Goal: Navigation & Orientation: Find specific page/section

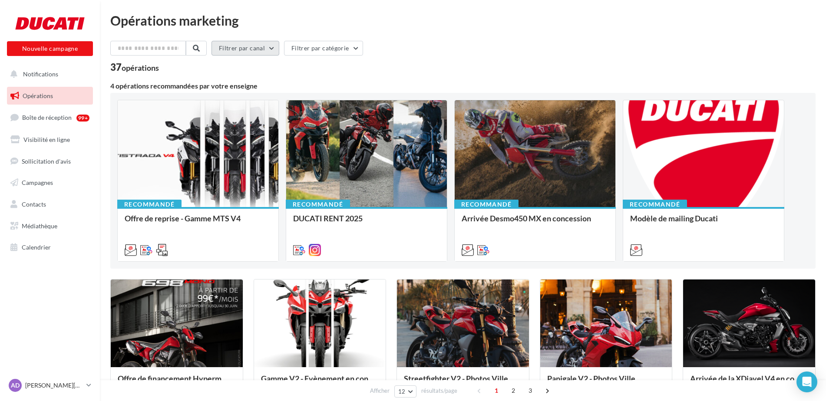
click at [254, 46] on button "Filtrer par canal" at bounding box center [245, 48] width 68 height 15
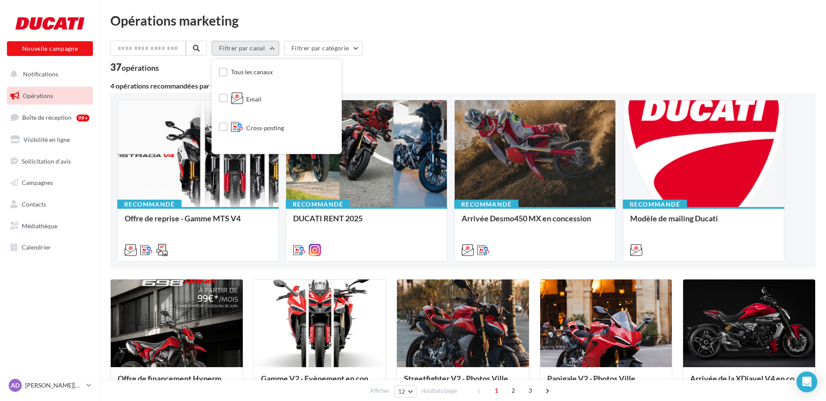
click at [254, 46] on button "Filtrer par canal" at bounding box center [245, 48] width 68 height 15
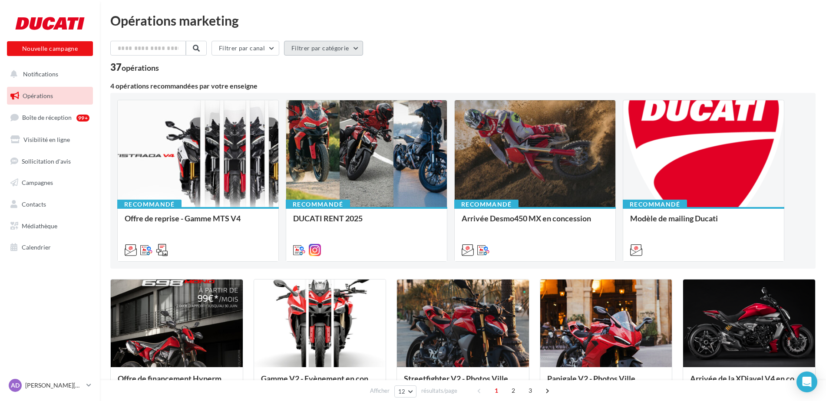
click at [338, 46] on button "Filtrer par catégorie" at bounding box center [323, 48] width 79 height 15
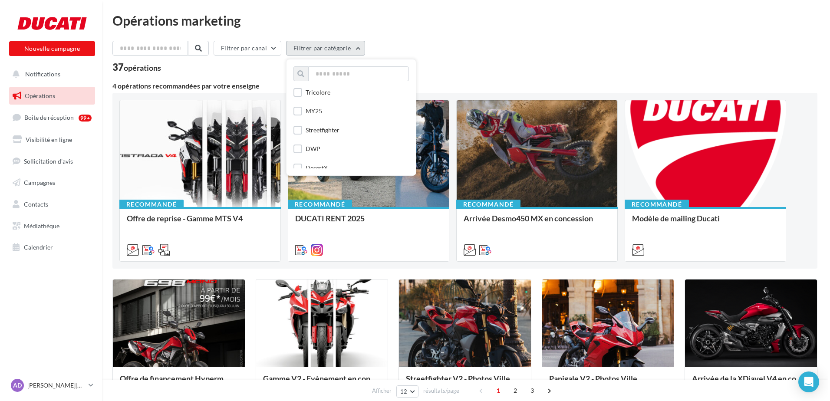
scroll to position [234, 0]
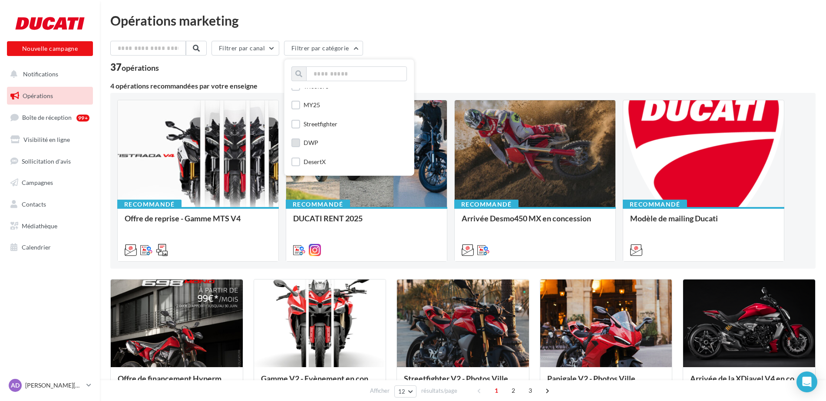
click at [298, 143] on label at bounding box center [295, 143] width 9 height 9
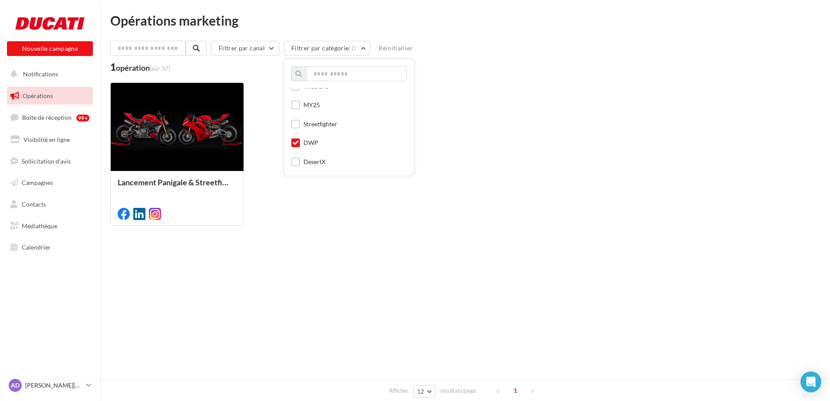
click at [171, 249] on div "Afficher 12 12 24 48 96 résultats/page 1" at bounding box center [465, 243] width 710 height 21
click at [55, 121] on link "Boîte de réception 99+" at bounding box center [49, 117] width 89 height 19
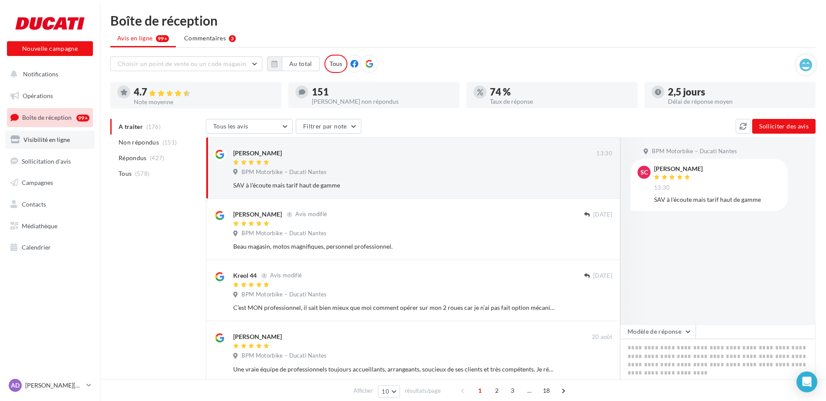
click at [26, 142] on span "Visibilité en ligne" at bounding box center [46, 139] width 46 height 7
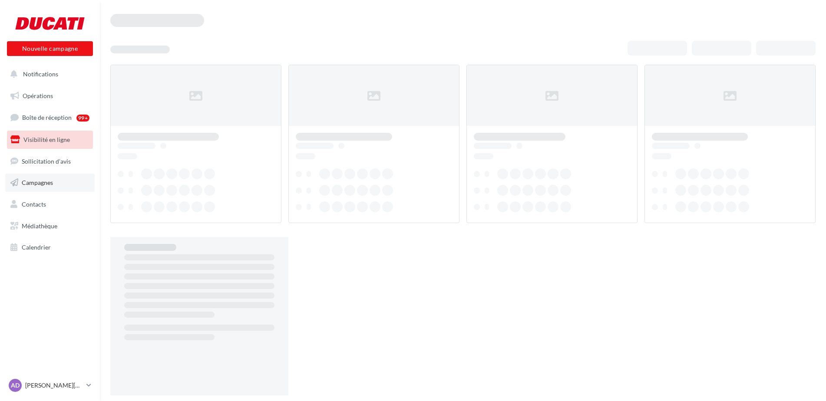
click at [39, 182] on span "Campagnes" at bounding box center [37, 182] width 31 height 7
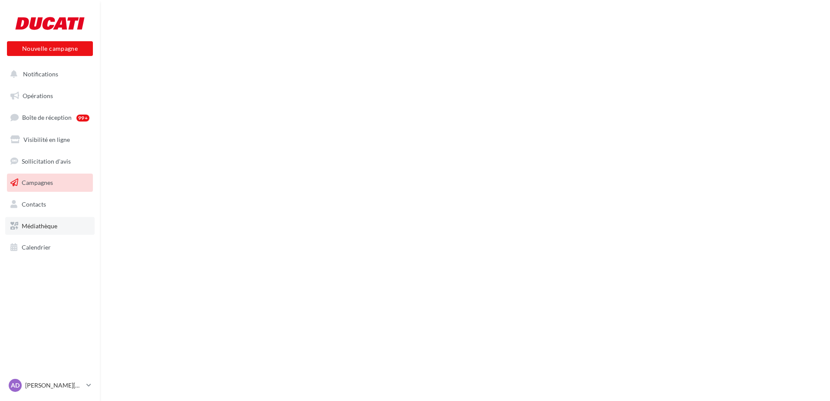
click at [36, 226] on span "Médiathèque" at bounding box center [40, 225] width 36 height 7
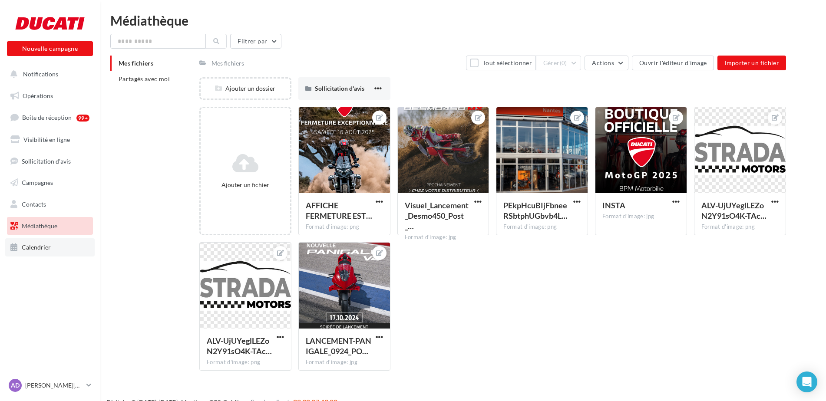
click at [37, 248] on span "Calendrier" at bounding box center [36, 247] width 29 height 7
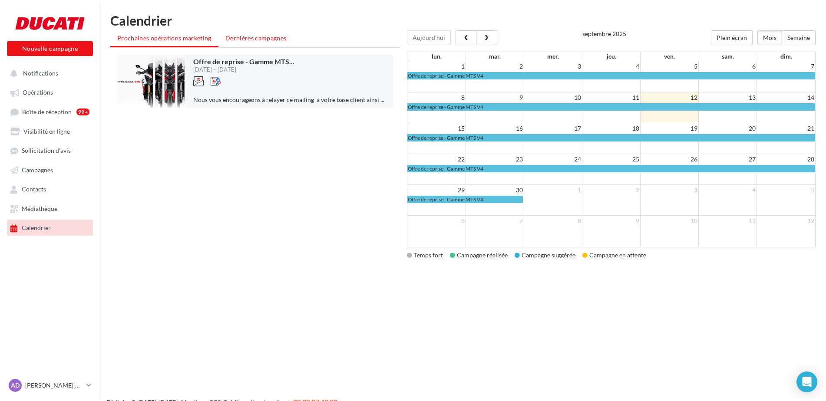
click at [261, 42] on li "Dernières campagnes" at bounding box center [255, 38] width 75 height 16
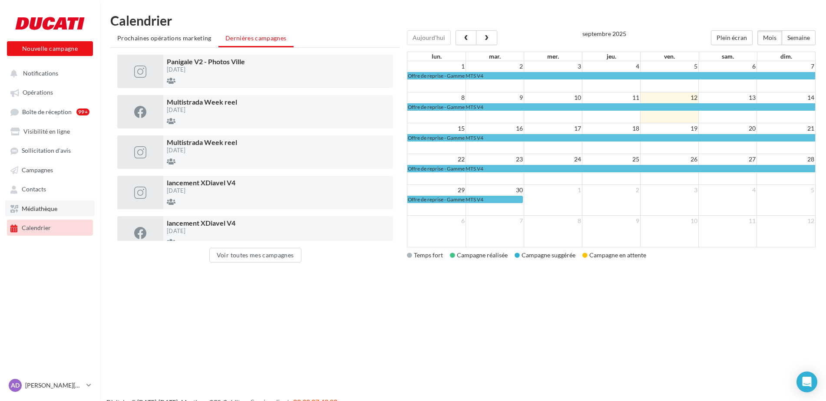
click at [40, 206] on span "Médiathèque" at bounding box center [40, 208] width 36 height 7
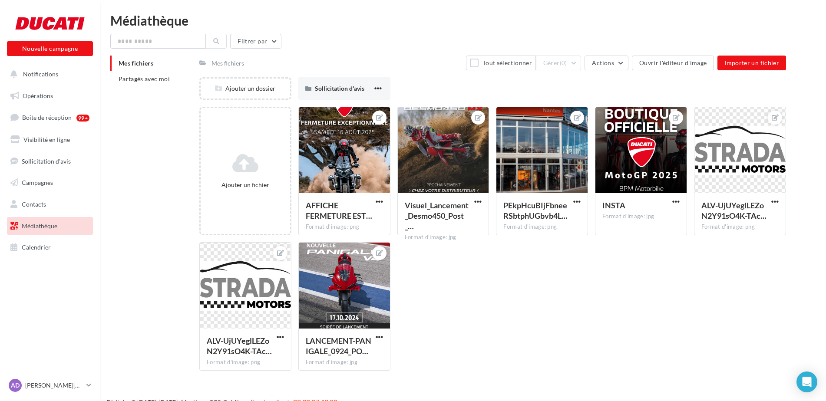
click at [211, 62] on div "Mes fichiers" at bounding box center [227, 63] width 33 height 9
click at [156, 77] on span "Partagés avec moi" at bounding box center [144, 78] width 51 height 7
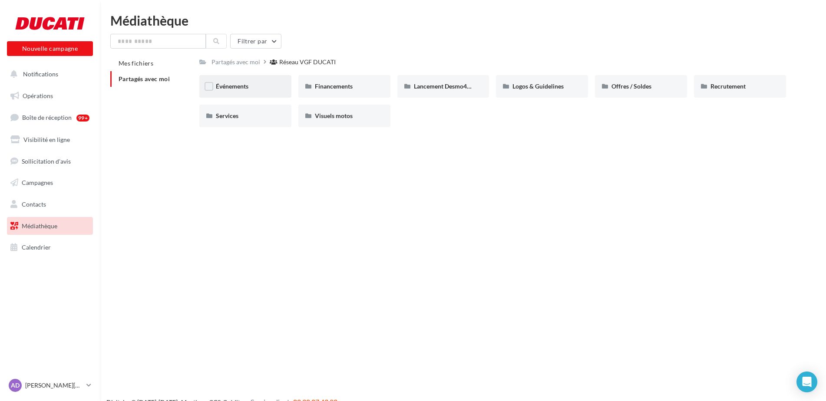
click at [254, 87] on div "Événements" at bounding box center [245, 86] width 59 height 9
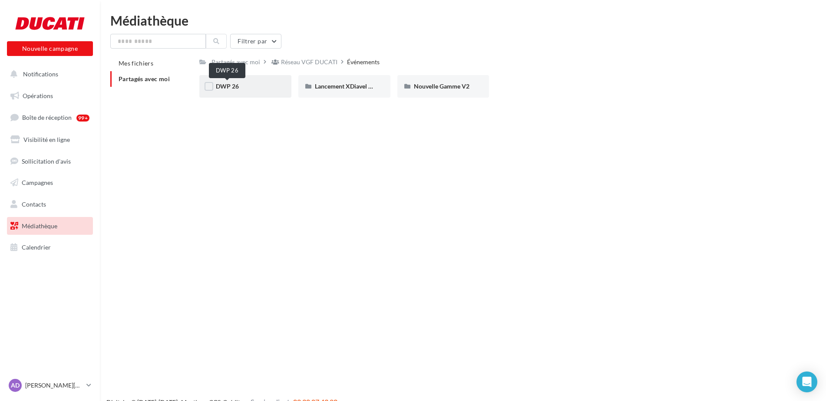
click at [237, 88] on span "DWP 26" at bounding box center [227, 86] width 23 height 7
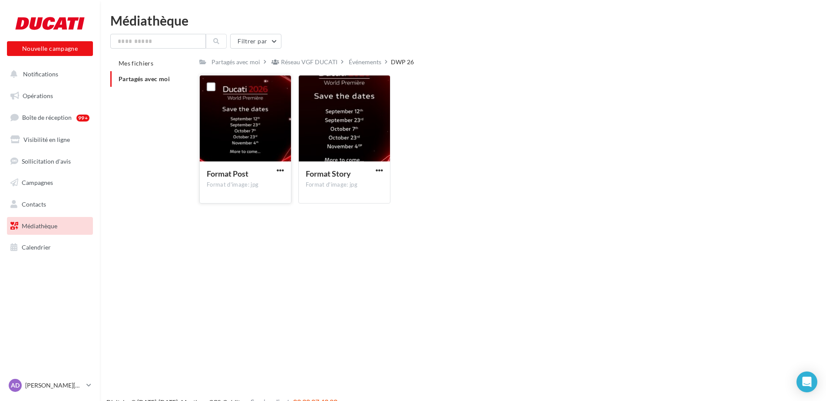
click at [270, 134] on div at bounding box center [245, 119] width 91 height 87
click at [211, 88] on label at bounding box center [211, 87] width 9 height 9
click at [214, 89] on label at bounding box center [211, 87] width 9 height 9
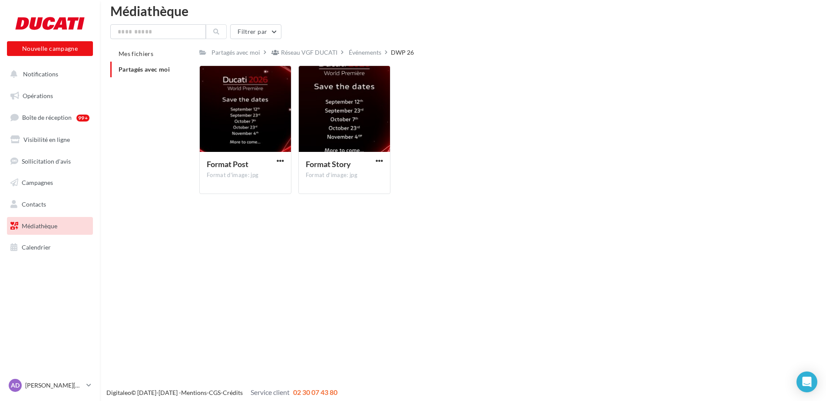
scroll to position [14, 0]
